Goal: Find specific page/section: Find specific page/section

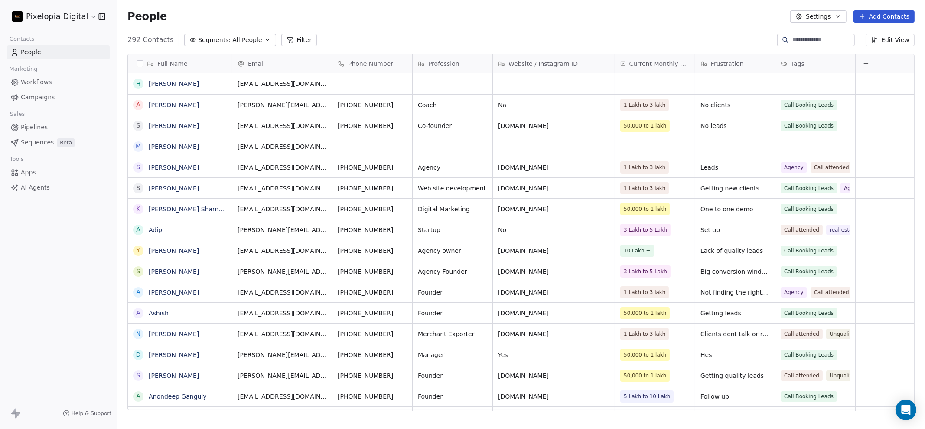
scroll to position [368, 799]
click at [47, 77] on link "Workflows" at bounding box center [58, 82] width 103 height 14
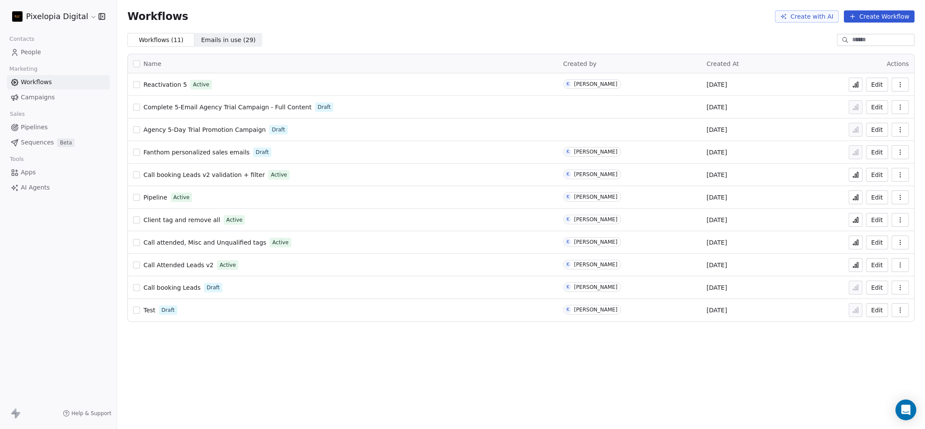
click at [858, 83] on icon at bounding box center [857, 84] width 1 height 5
